Goal: Task Accomplishment & Management: Complete application form

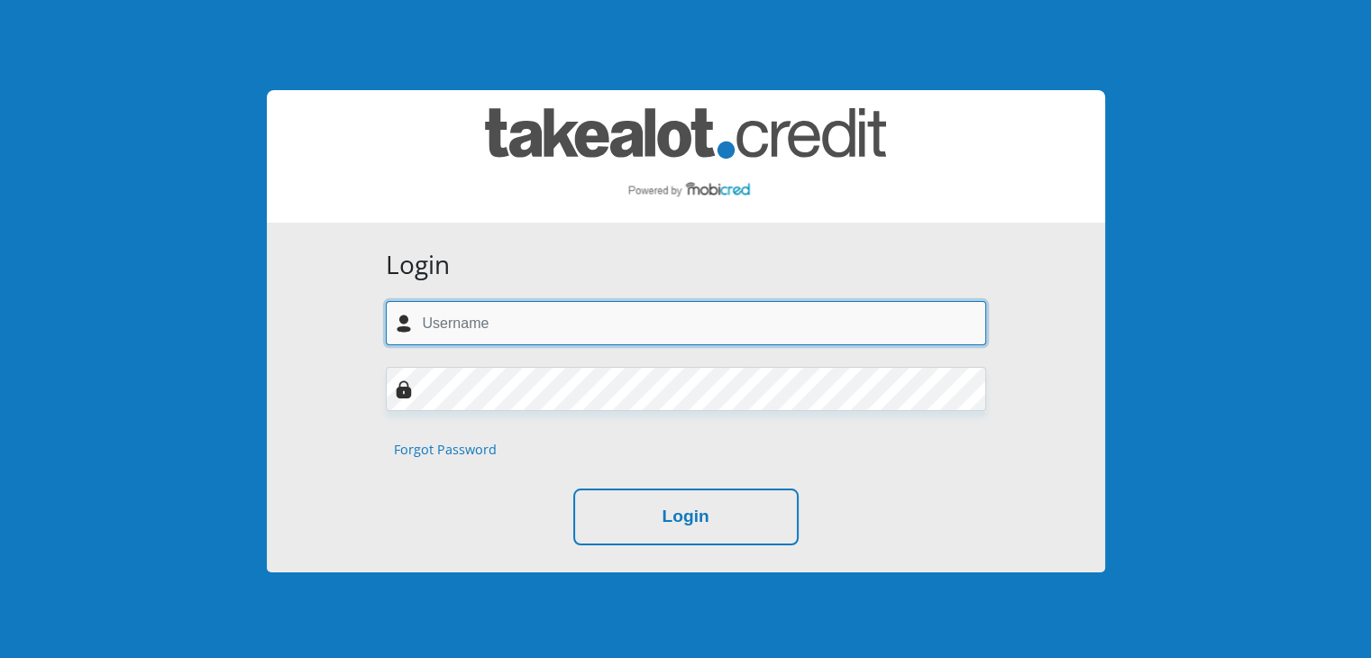
click at [624, 333] on input "text" at bounding box center [686, 323] width 600 height 44
click at [630, 317] on input "text" at bounding box center [686, 323] width 600 height 44
type input "gm@thevilla.co.za"
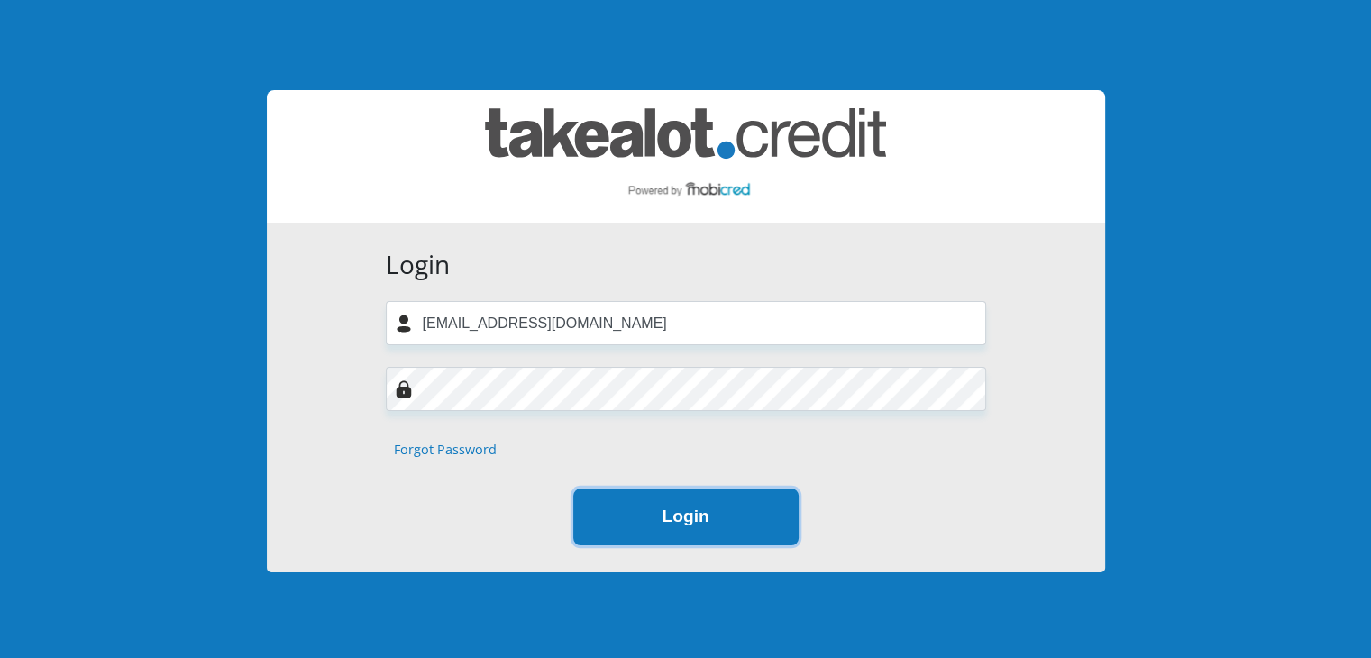
click at [660, 521] on button "Login" at bounding box center [685, 516] width 225 height 57
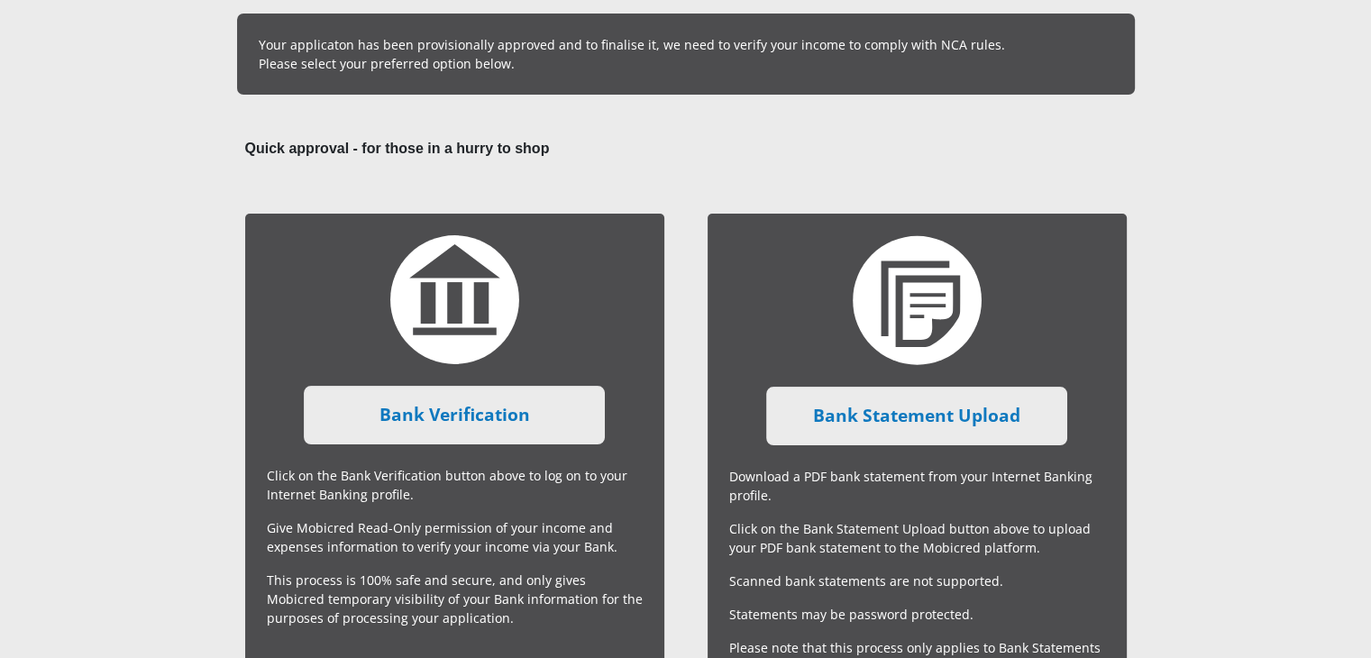
scroll to position [243, 0]
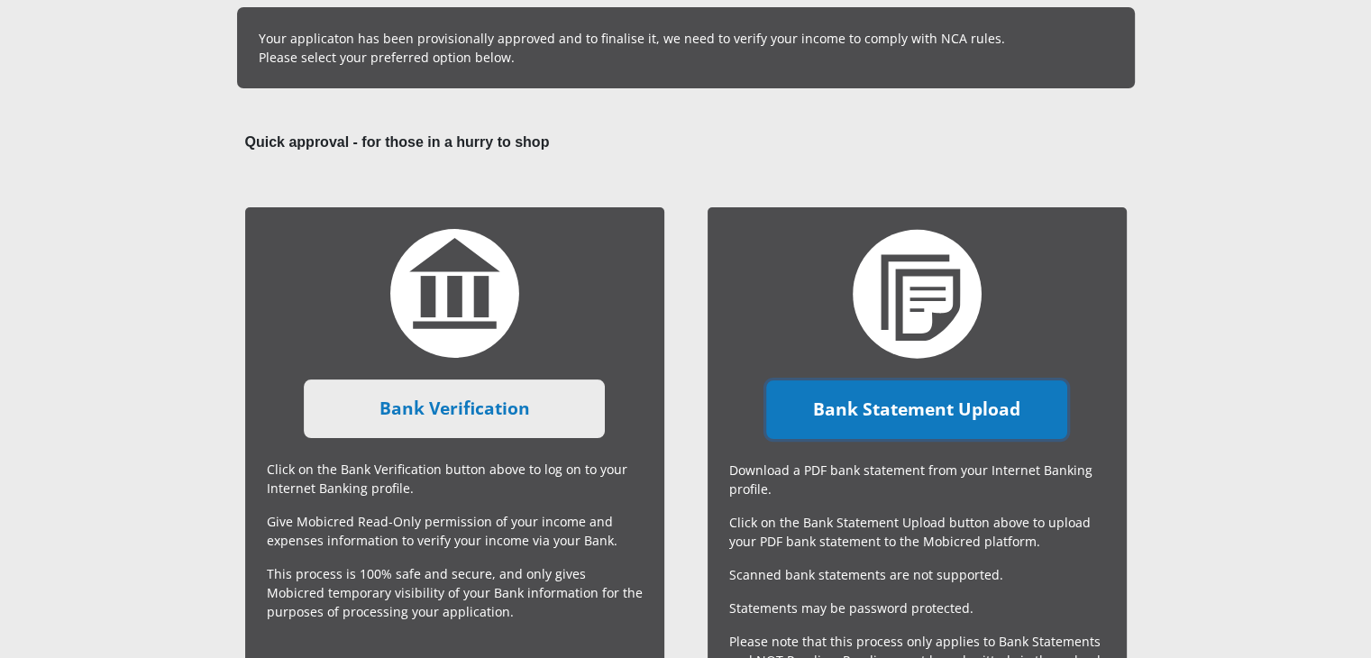
click at [865, 417] on link "Bank Statement Upload" at bounding box center [916, 409] width 301 height 59
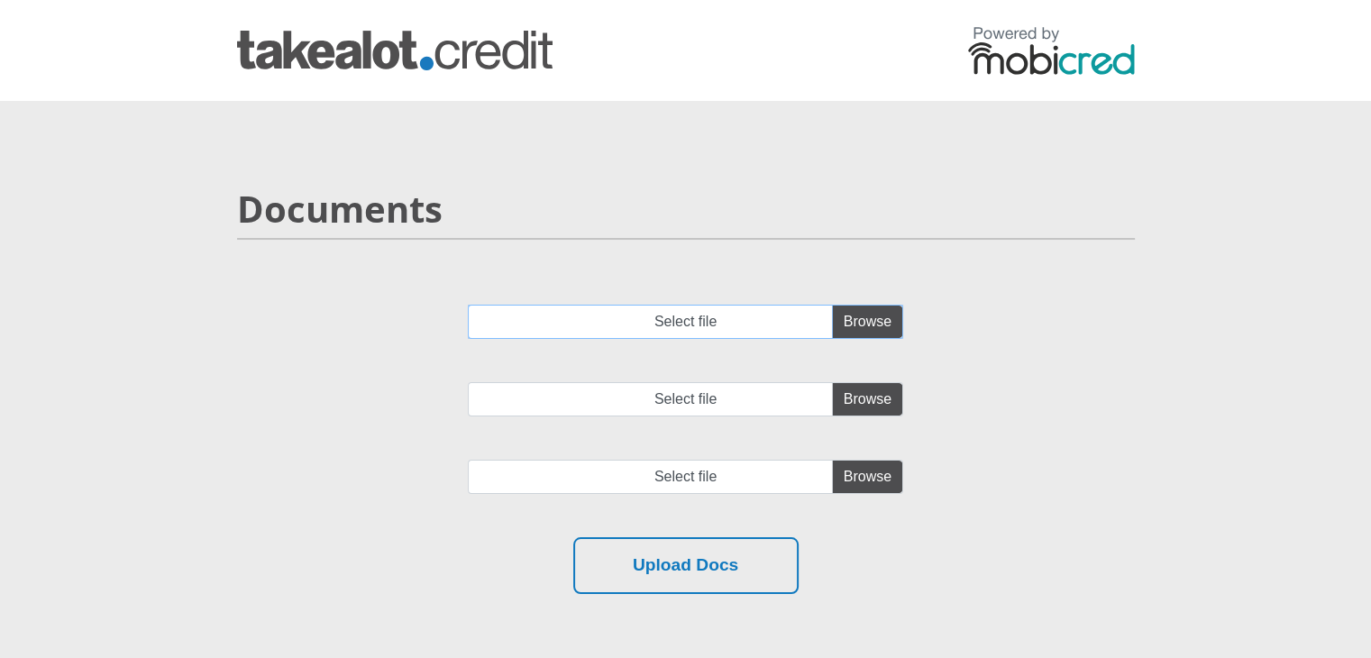
click at [868, 318] on input "Select file" at bounding box center [685, 322] width 435 height 34
type input "C:\fakepath\62650271358_20250901.pdf"
click at [852, 391] on input "Select file" at bounding box center [685, 399] width 435 height 34
type input "C:\fakepath\62650271358_20250801.pdf"
click at [866, 469] on input "file" at bounding box center [685, 477] width 435 height 34
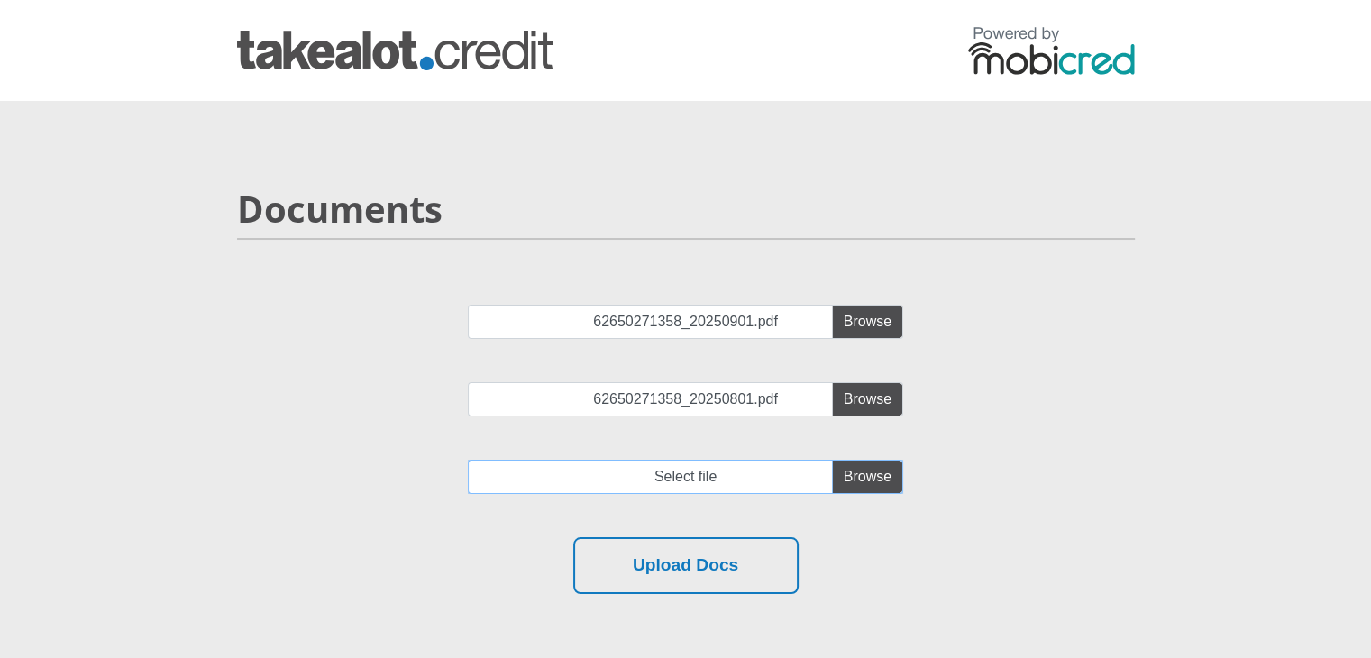
type input "C:\fakepath\62650271358_20250701.pdf"
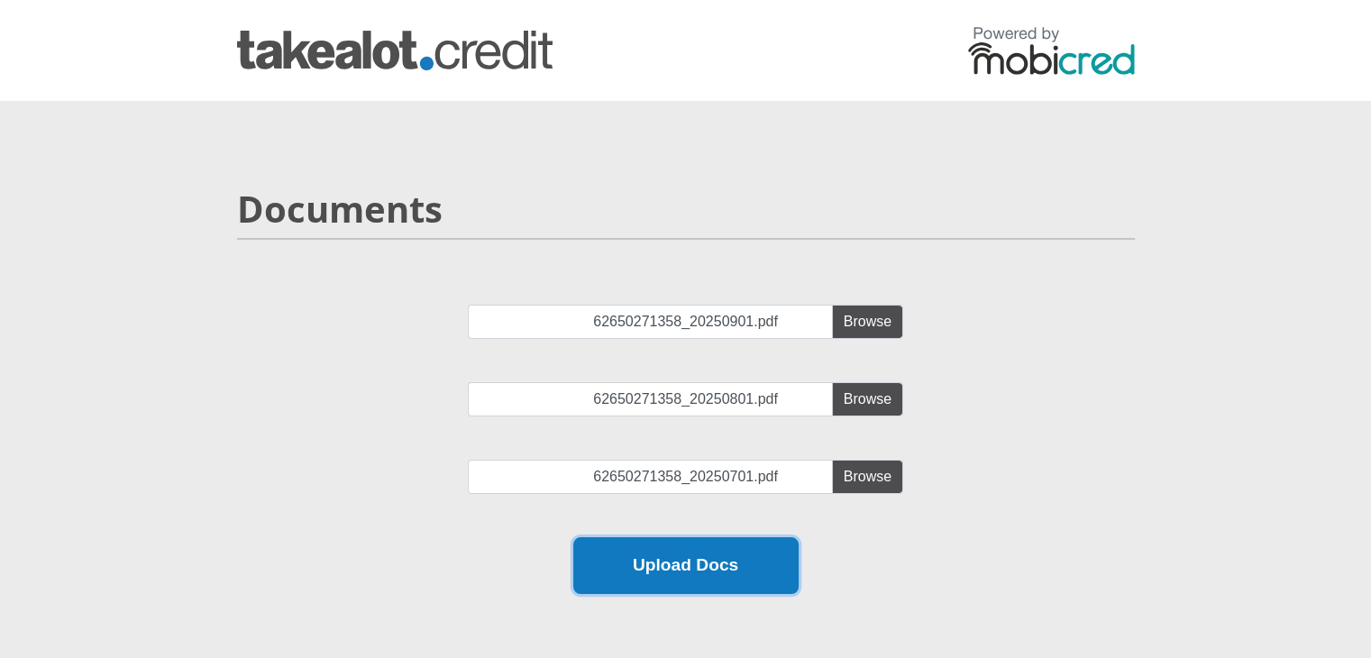
click at [679, 564] on button "Upload Docs" at bounding box center [685, 565] width 225 height 57
